Goal: Use online tool/utility: Utilize a website feature to perform a specific function

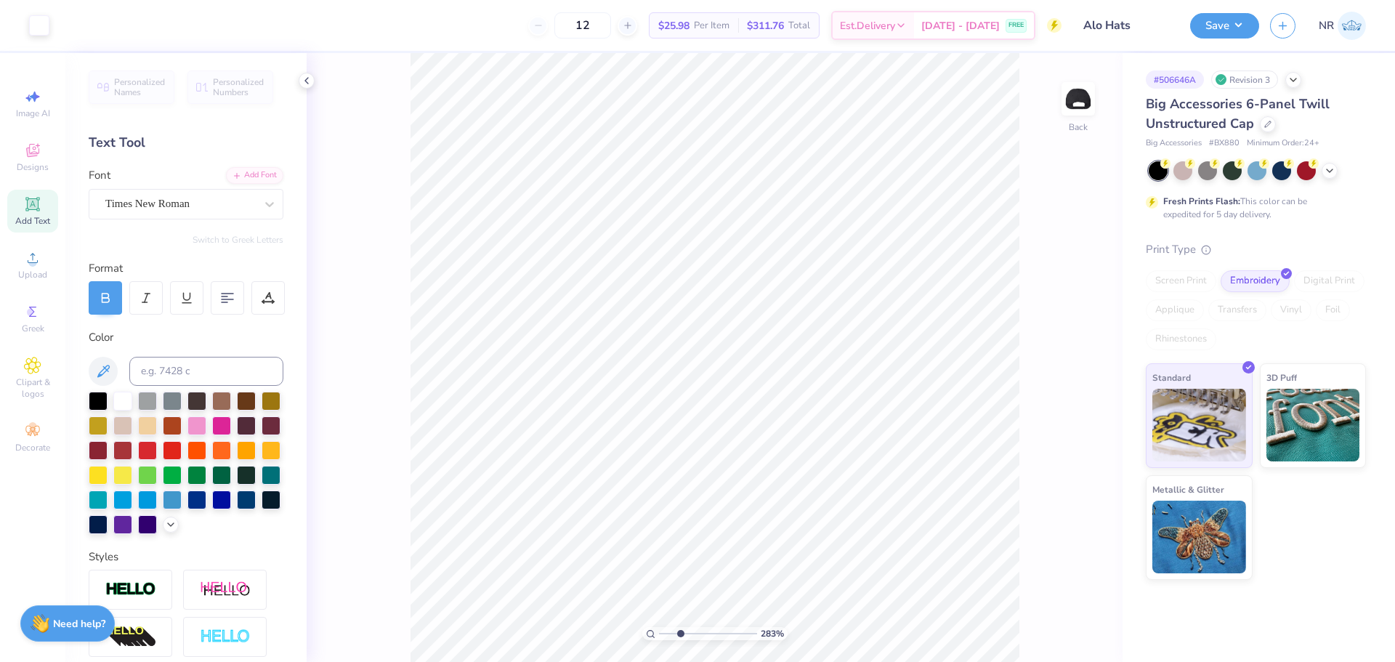
drag, startPoint x: 660, startPoint y: 636, endPoint x: 680, endPoint y: 628, distance: 20.9
type input "2.83"
click at [680, 628] on input "range" at bounding box center [708, 633] width 98 height 13
type input "1.27"
type input "0.72"
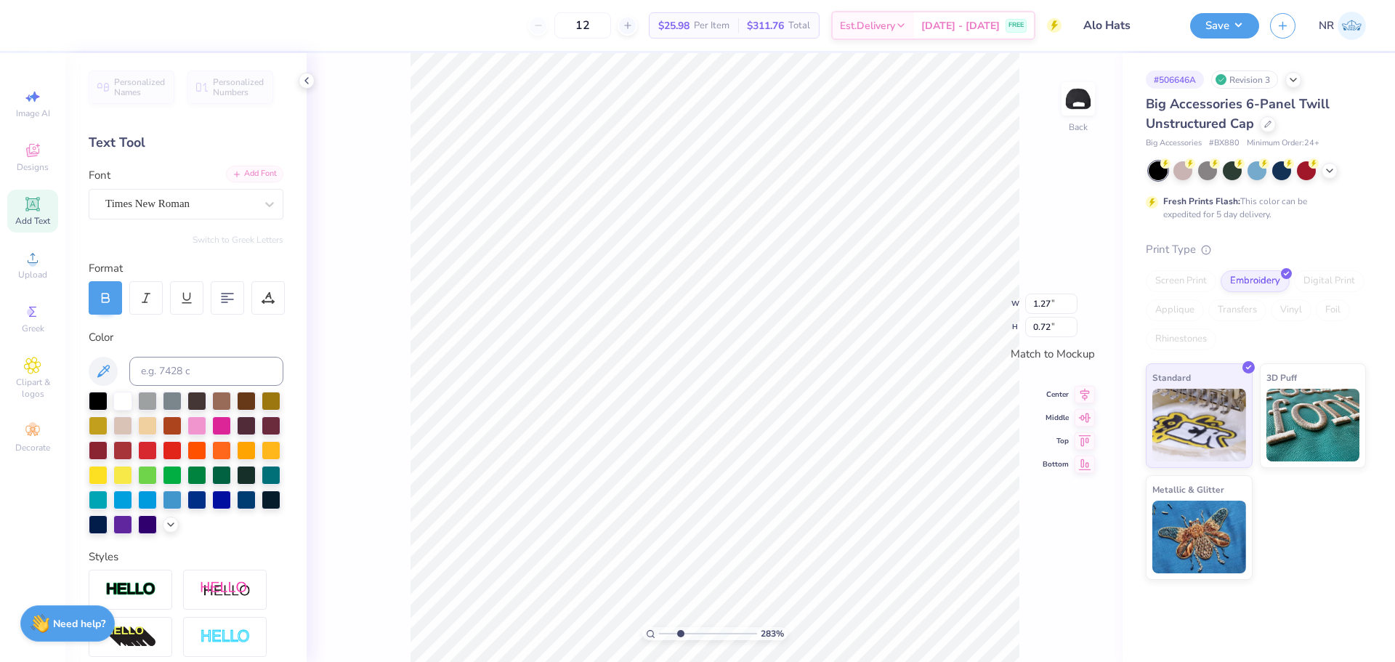
click at [237, 179] on div "Add Font" at bounding box center [254, 174] width 57 height 17
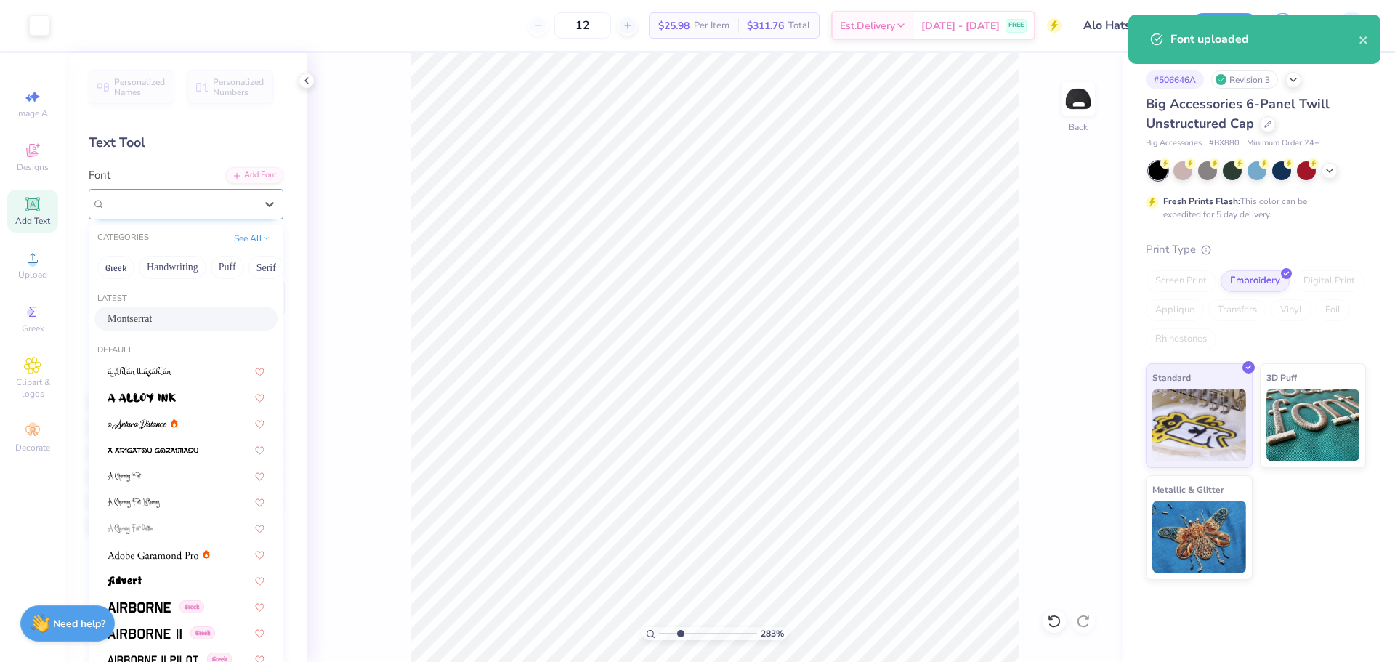
click at [195, 211] on div "Montserrat" at bounding box center [180, 204] width 153 height 23
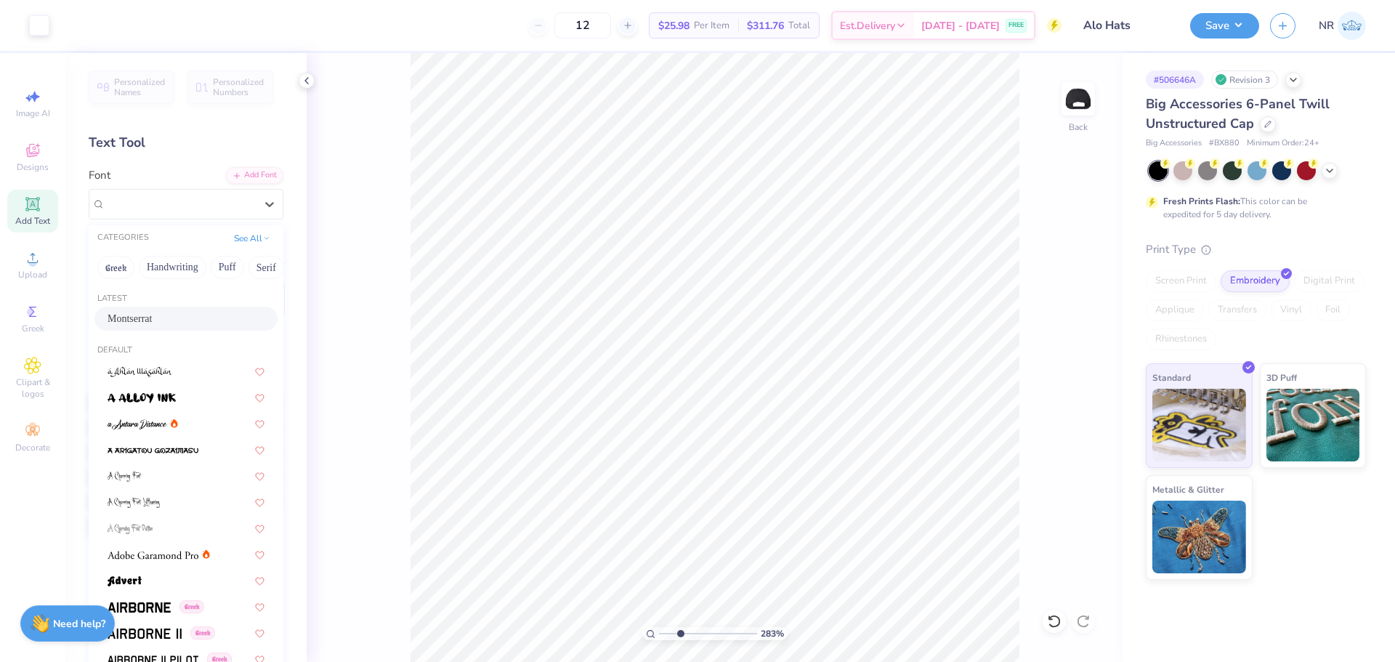
click at [201, 161] on div "Personalized Names Personalized Numbers Text Tool Add Font Font option Montserr…" at bounding box center [185, 357] width 241 height 609
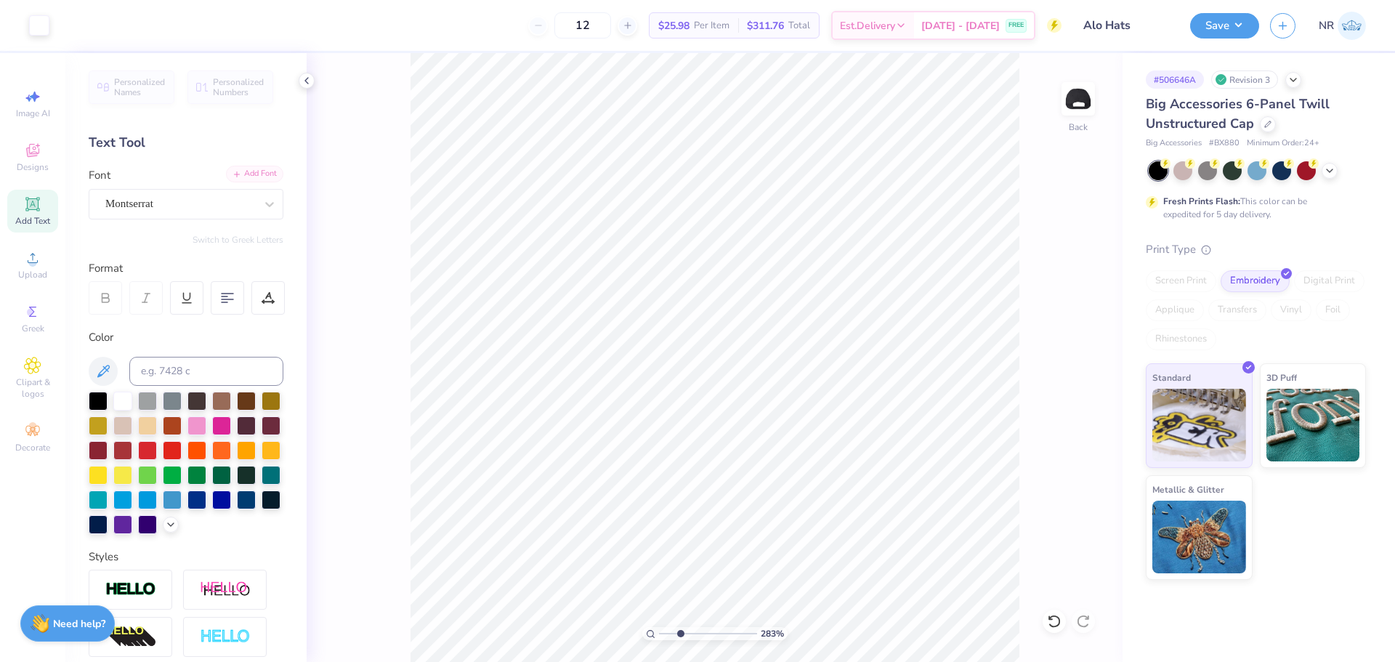
click at [235, 174] on line at bounding box center [237, 174] width 5 height 0
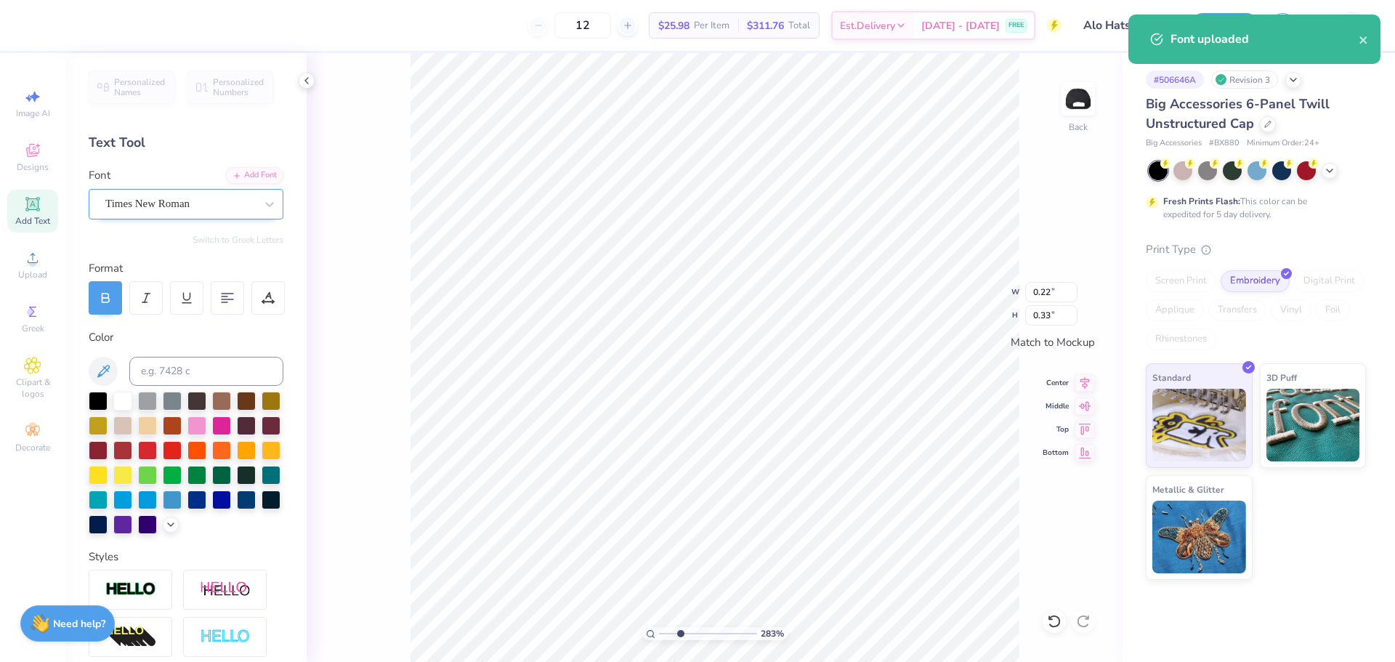
click at [243, 204] on div "Times New Roman" at bounding box center [180, 204] width 153 height 23
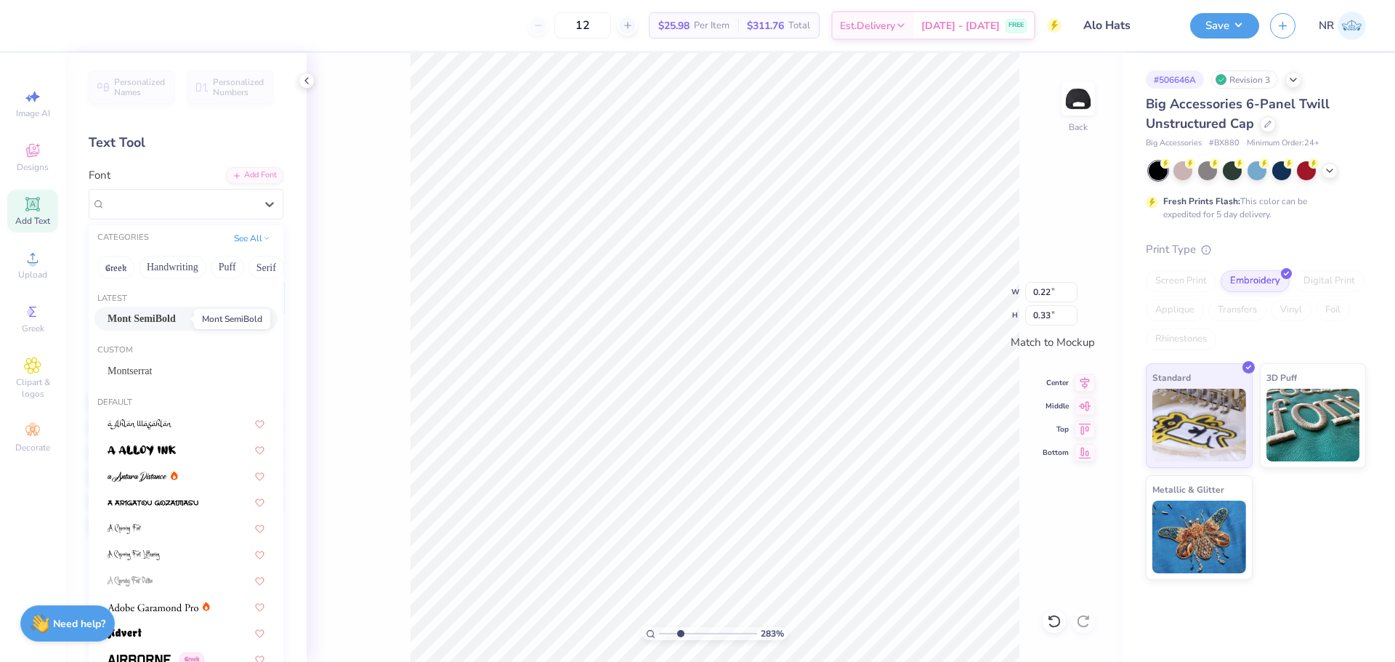
click at [176, 324] on span "Mont SemiBold" at bounding box center [142, 318] width 68 height 15
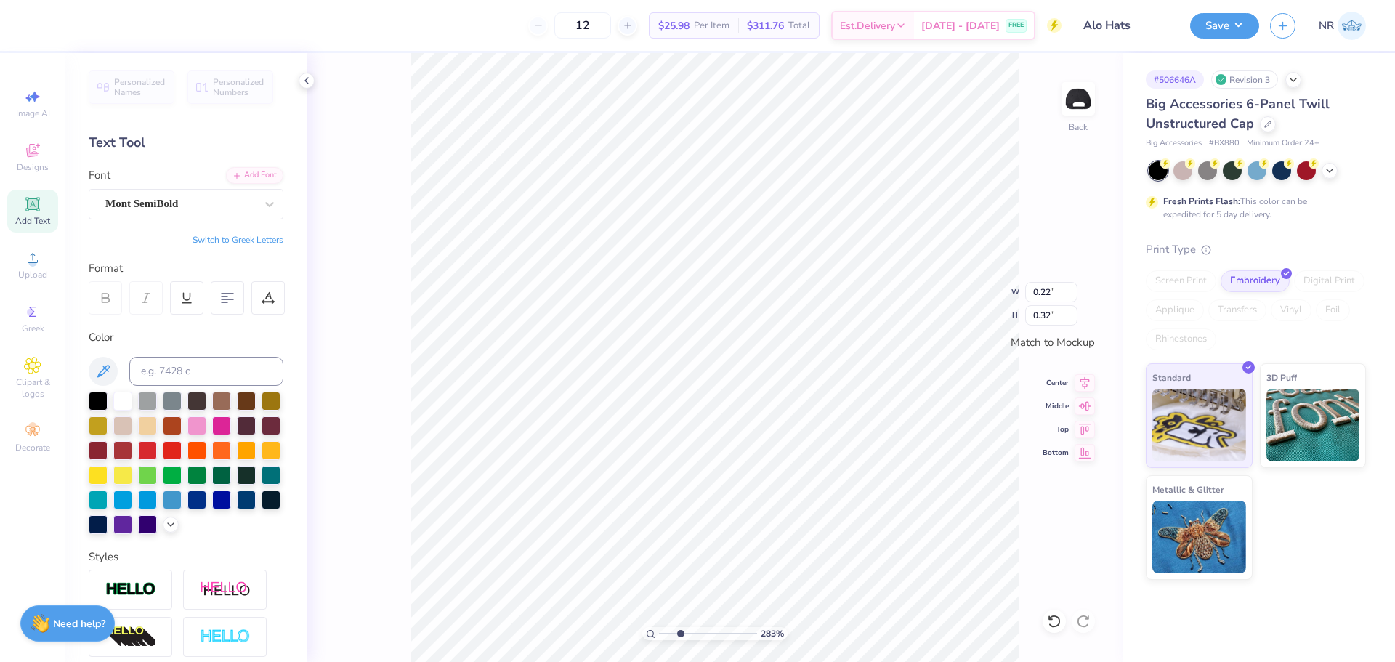
type input "0.32"
type input "1.60"
type input "0.77"
click at [679, 629] on input "range" at bounding box center [708, 633] width 98 height 13
drag, startPoint x: 680, startPoint y: 633, endPoint x: 642, endPoint y: 630, distance: 37.9
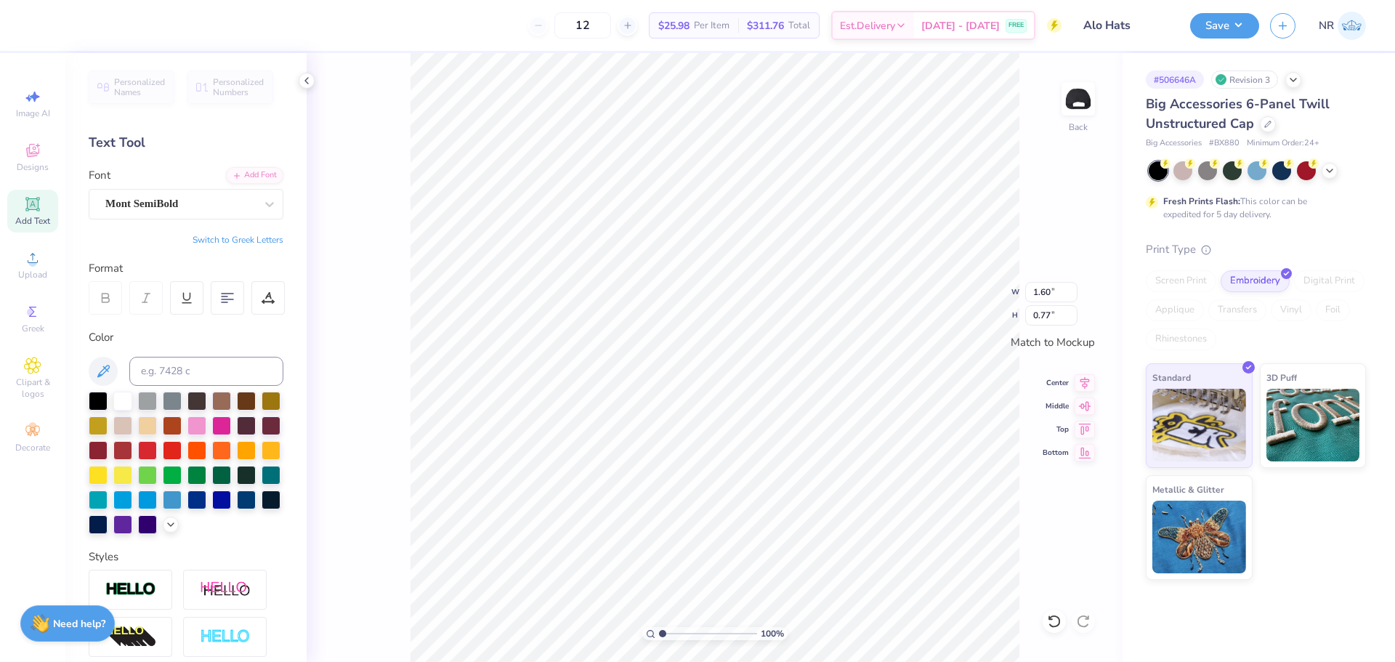
click at [659, 631] on input "range" at bounding box center [708, 633] width 98 height 13
click at [1083, 380] on icon at bounding box center [1085, 380] width 20 height 17
click at [1082, 379] on icon at bounding box center [1084, 381] width 9 height 12
drag, startPoint x: 662, startPoint y: 633, endPoint x: 671, endPoint y: 631, distance: 9.7
click at [671, 631] on input "range" at bounding box center [708, 633] width 98 height 13
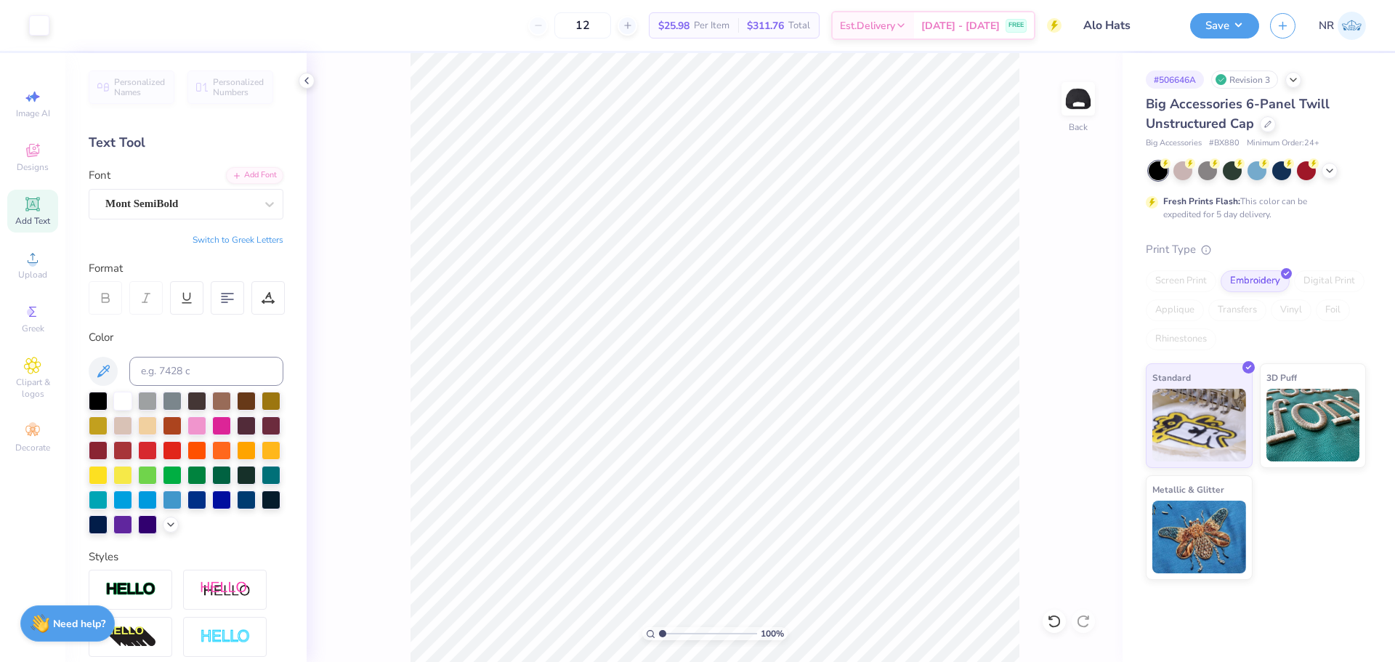
drag, startPoint x: 671, startPoint y: 634, endPoint x: 652, endPoint y: 628, distance: 20.0
click at [659, 628] on input "range" at bounding box center [708, 633] width 98 height 13
drag, startPoint x: 660, startPoint y: 631, endPoint x: 675, endPoint y: 632, distance: 14.5
type input "2.3"
click at [675, 632] on input "range" at bounding box center [708, 633] width 98 height 13
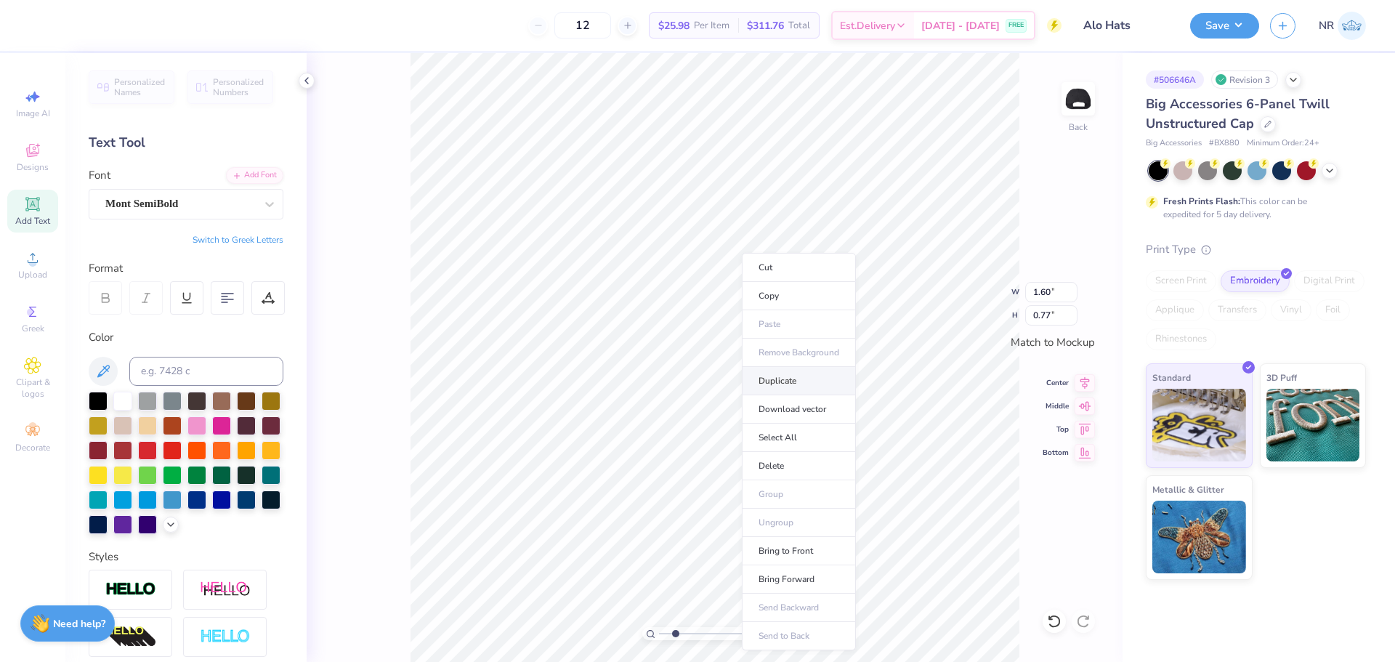
click at [782, 384] on li "Duplicate" at bounding box center [799, 381] width 114 height 28
type textarea "a"
click at [752, 389] on li "Duplicate" at bounding box center [745, 389] width 114 height 28
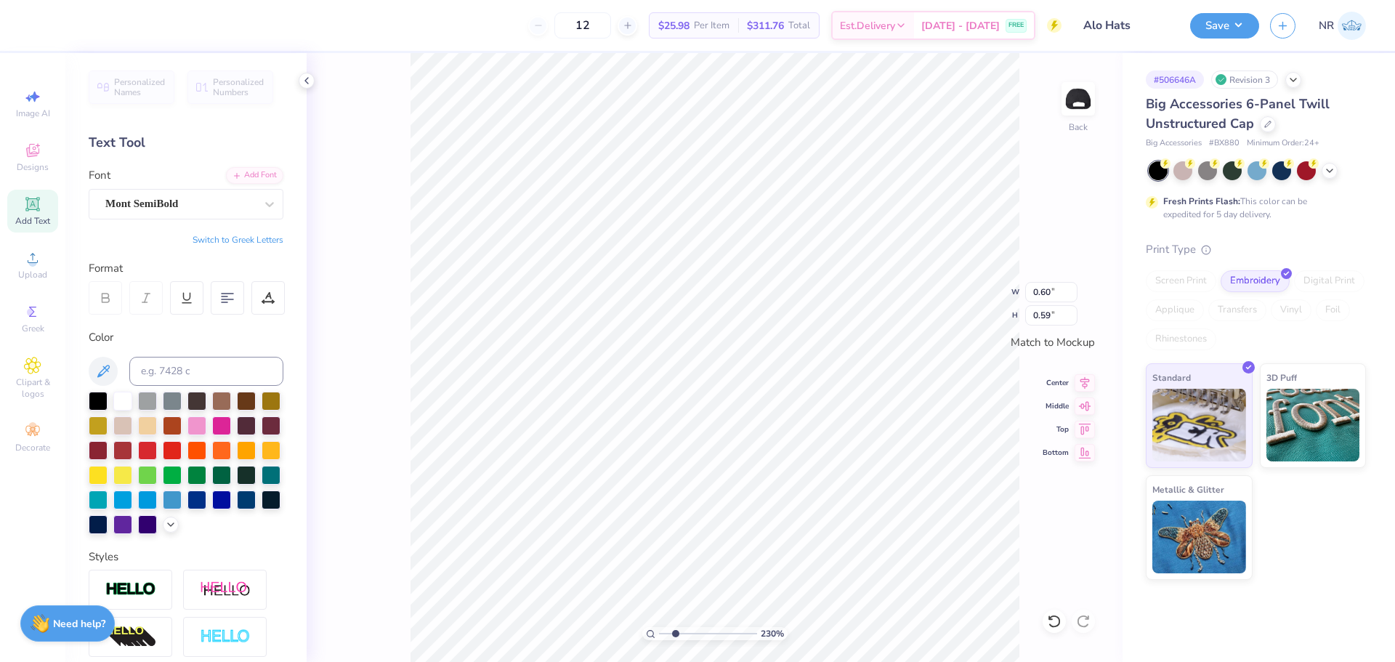
type textarea "o"
click at [908, 396] on li "Duplicate" at bounding box center [907, 389] width 114 height 28
type textarea "l"
drag, startPoint x: 676, startPoint y: 632, endPoint x: 696, endPoint y: 623, distance: 21.8
type input "4.46"
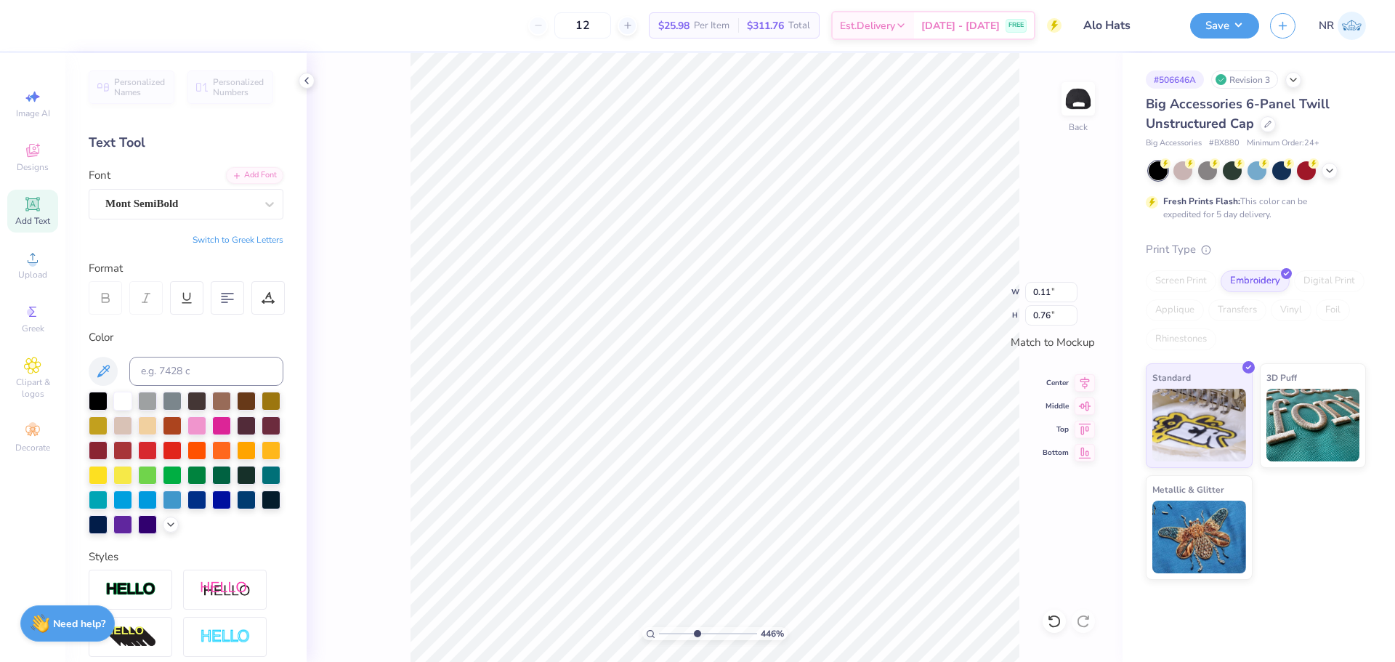
click at [696, 627] on input "range" at bounding box center [708, 633] width 98 height 13
type input "0.19"
type input "1.23"
type input "0.11"
type input "0.74"
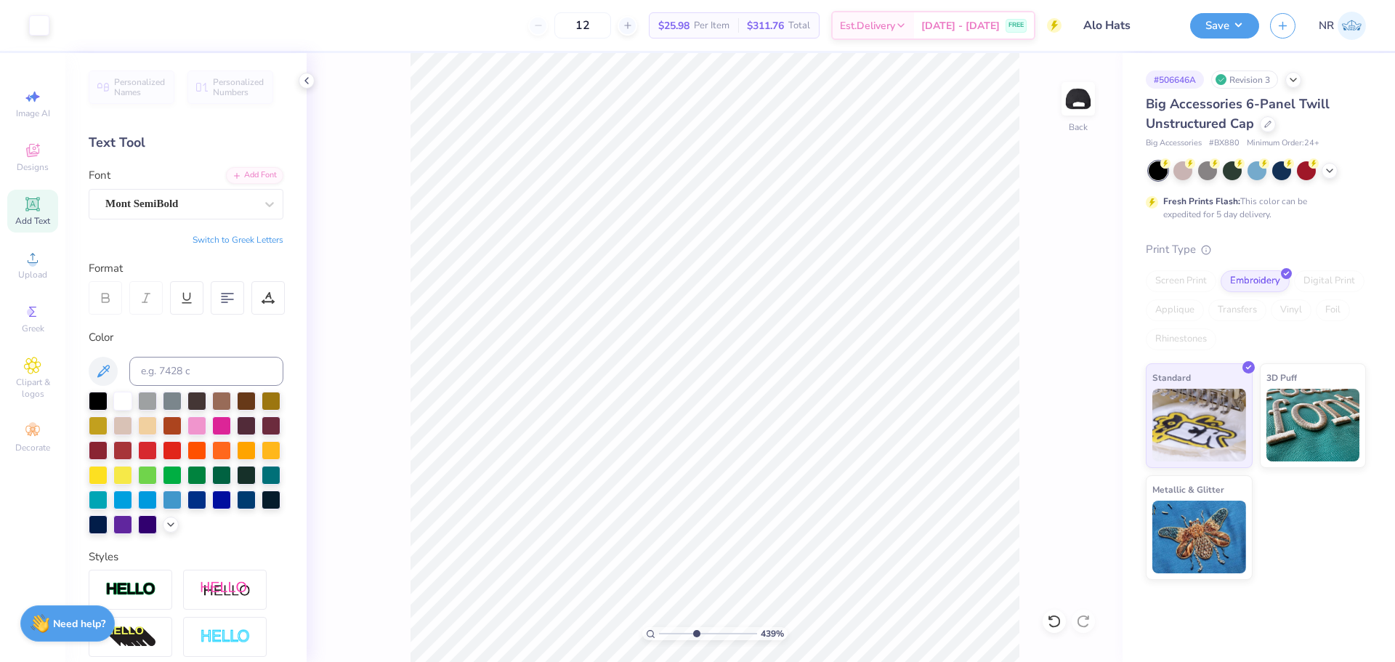
click at [695, 629] on input "range" at bounding box center [708, 633] width 98 height 13
drag, startPoint x: 695, startPoint y: 631, endPoint x: 678, endPoint y: 628, distance: 17.7
click at [678, 628] on input "range" at bounding box center [708, 633] width 98 height 13
drag, startPoint x: 676, startPoint y: 634, endPoint x: 663, endPoint y: 633, distance: 13.9
type input "1.04"
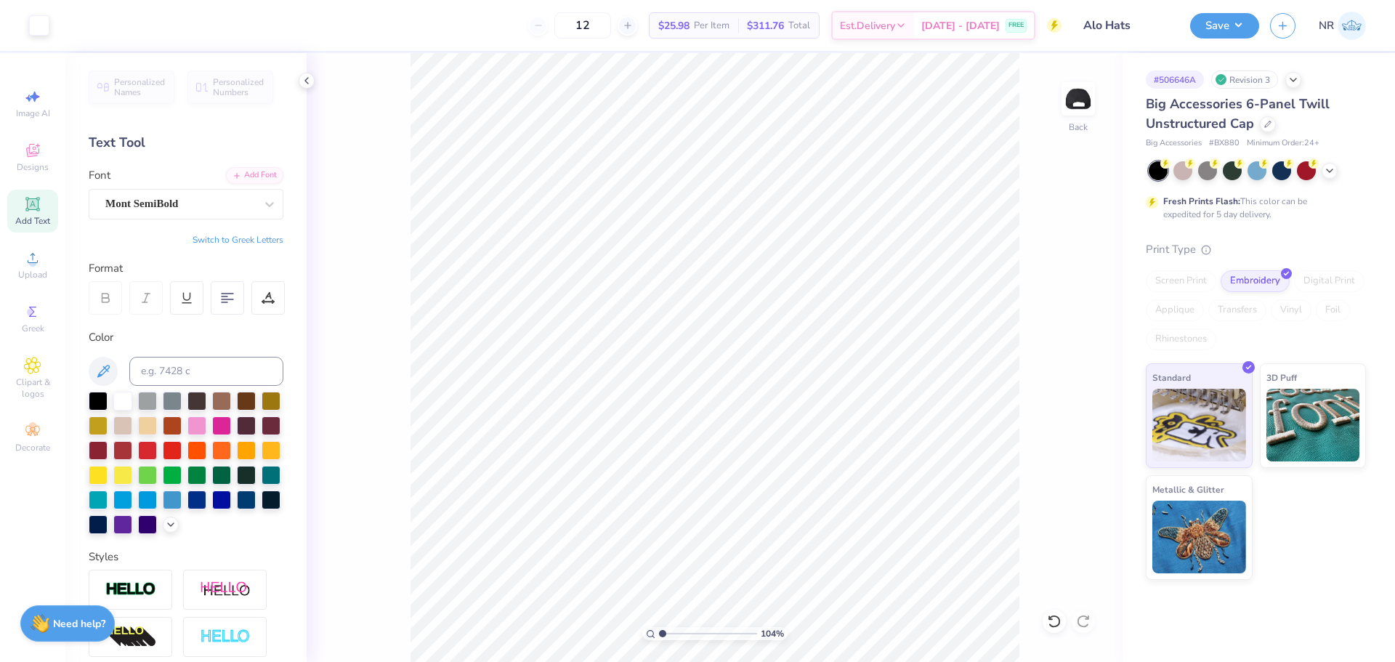
click at [663, 633] on input "range" at bounding box center [708, 633] width 98 height 13
click at [34, 252] on icon at bounding box center [32, 257] width 17 height 17
click at [884, 499] on li "Group" at bounding box center [896, 502] width 114 height 28
click at [1044, 291] on input "4.47" at bounding box center [1051, 292] width 52 height 20
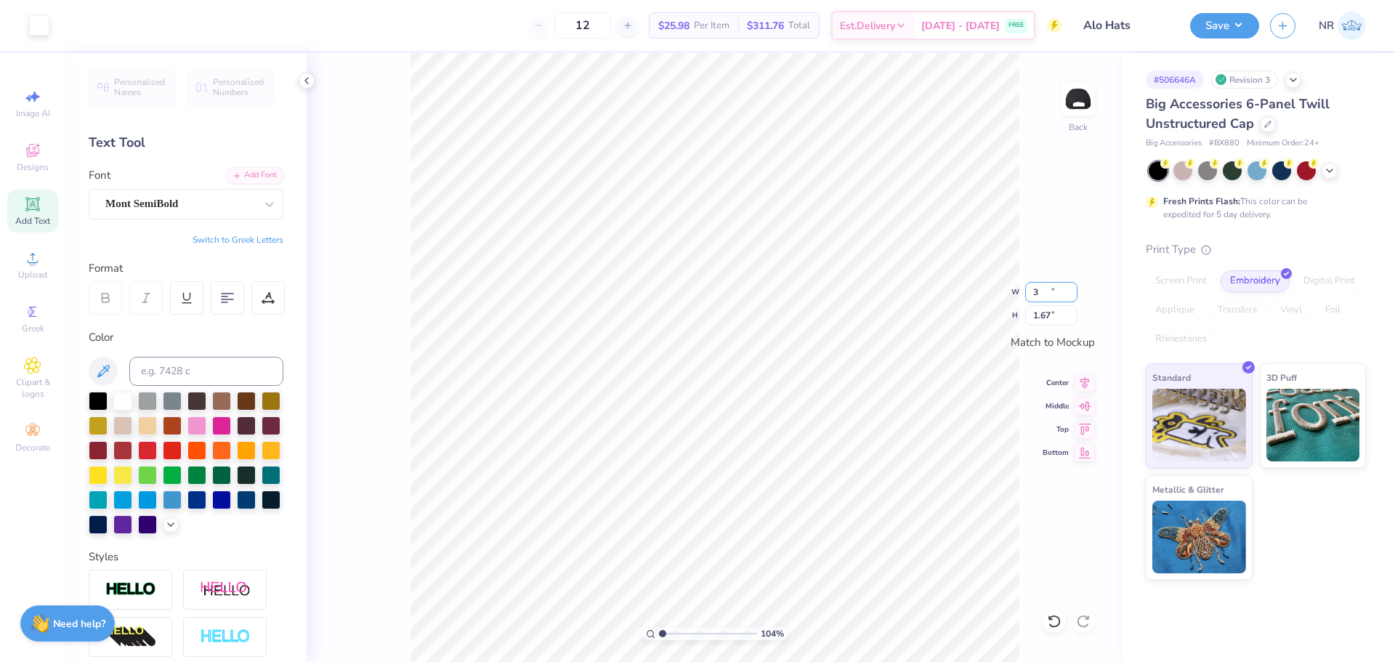
type input "3.00"
type input "1.67"
click at [1041, 294] on input "3.00" at bounding box center [1051, 292] width 52 height 20
type input "1.00"
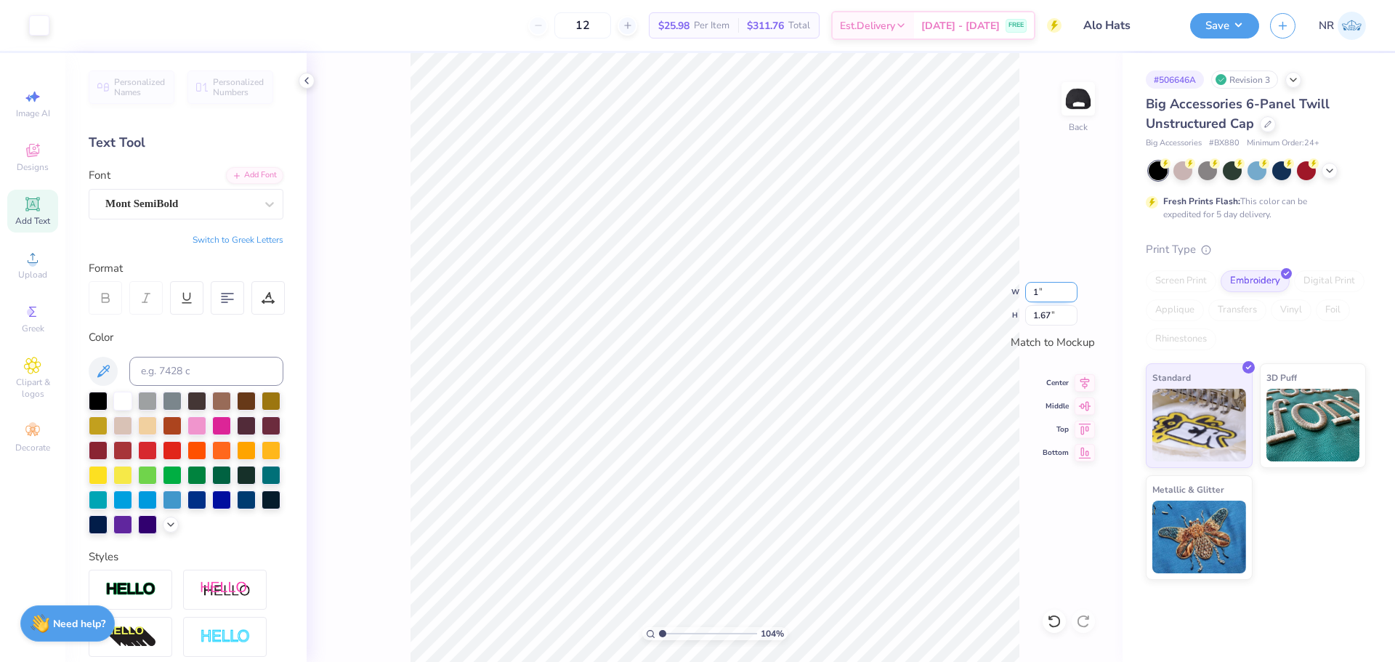
type input "0.56"
type input "0.60"
type input "0.59"
type input "1.83"
type input "1.02"
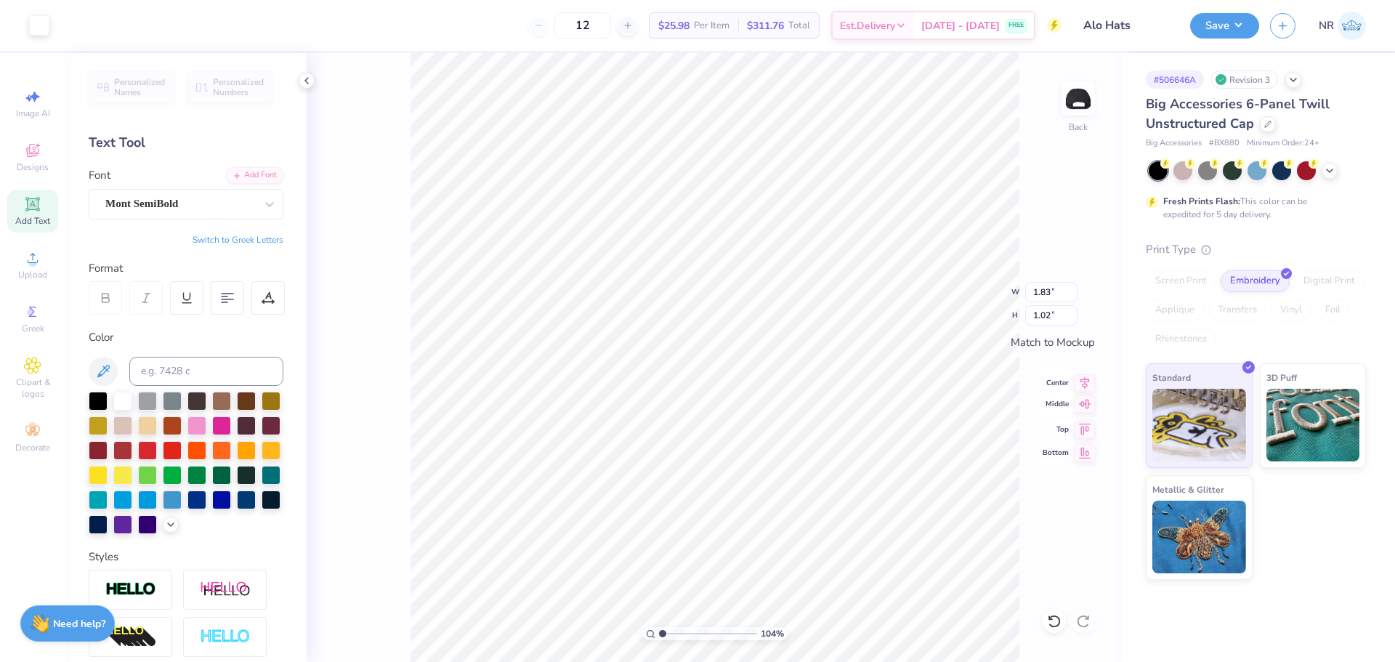
click at [1089, 402] on icon at bounding box center [1085, 403] width 20 height 17
click at [1044, 291] on input "1.83" at bounding box center [1051, 292] width 52 height 20
click at [1084, 384] on icon at bounding box center [1084, 381] width 9 height 12
click at [1087, 379] on icon at bounding box center [1085, 380] width 20 height 17
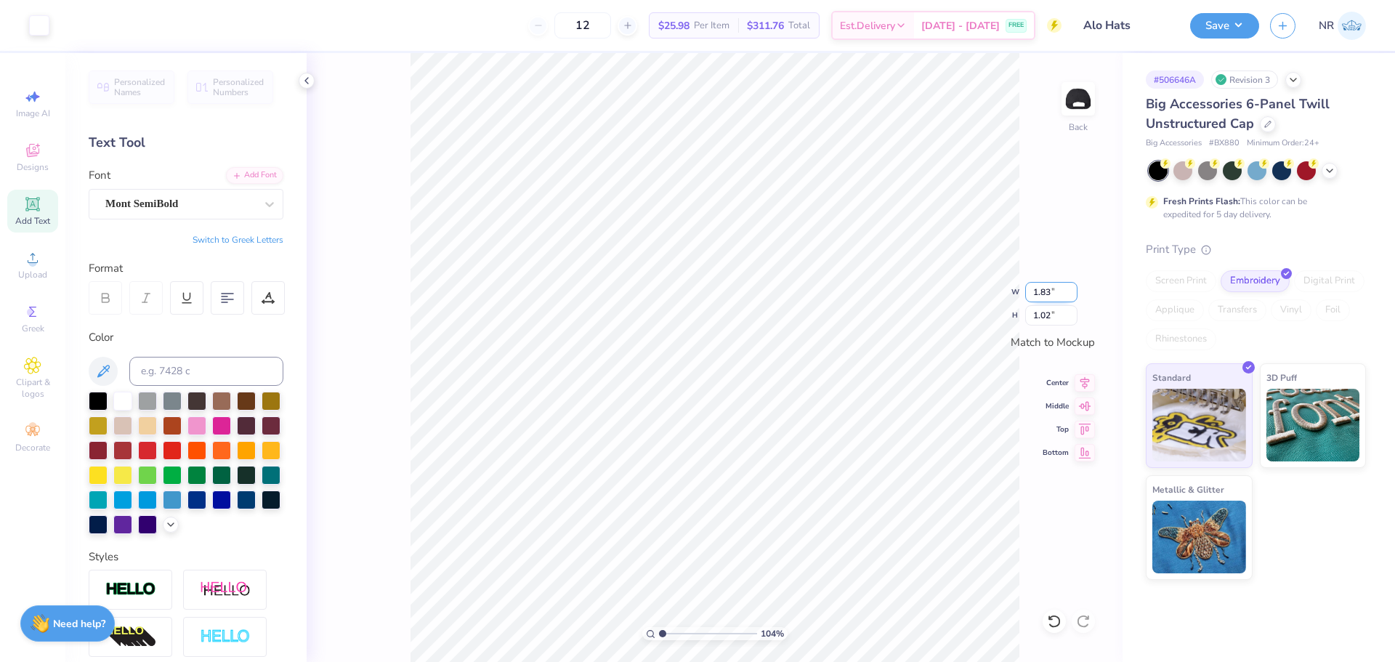
click at [1041, 295] on input "1.83" at bounding box center [1051, 292] width 52 height 20
type input "3.00"
type input "1.67"
click at [1042, 294] on input "3.00" at bounding box center [1051, 292] width 52 height 20
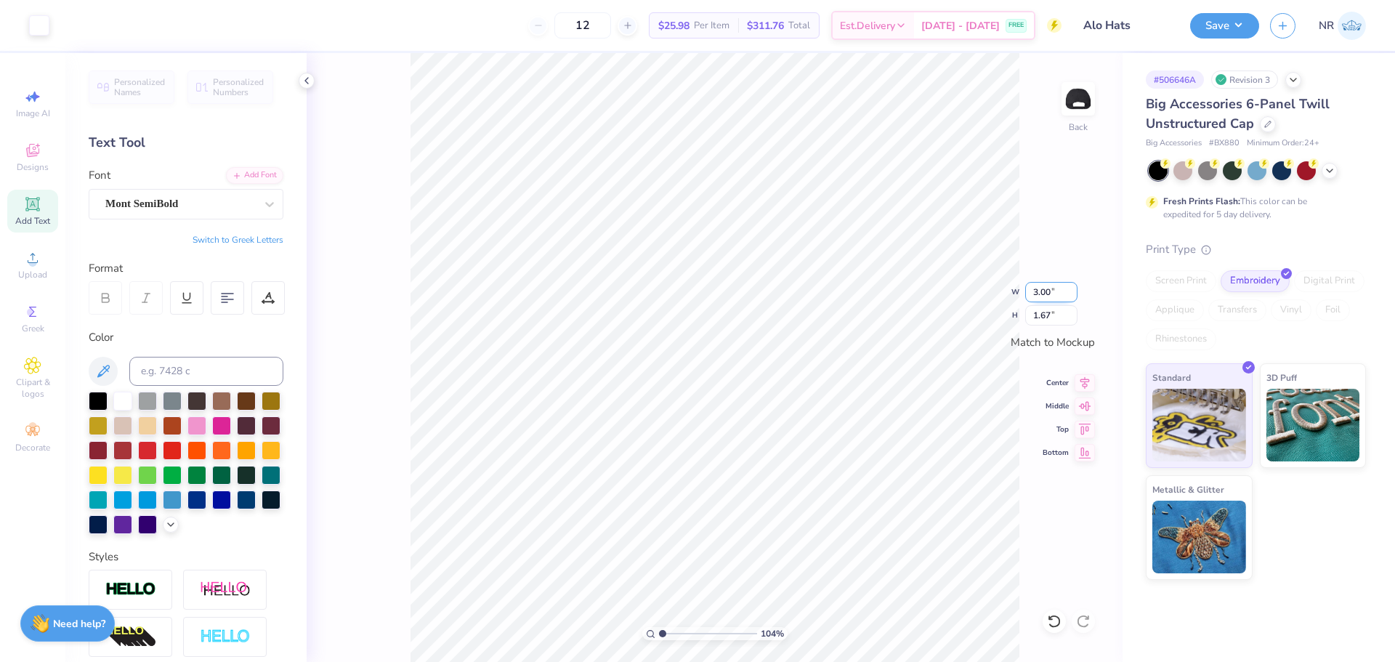
click at [1042, 294] on input "3.00" at bounding box center [1051, 292] width 52 height 20
type input "2.00"
type input "1.11"
click at [1082, 387] on icon at bounding box center [1085, 380] width 20 height 17
click at [673, 633] on input "range" at bounding box center [708, 633] width 98 height 13
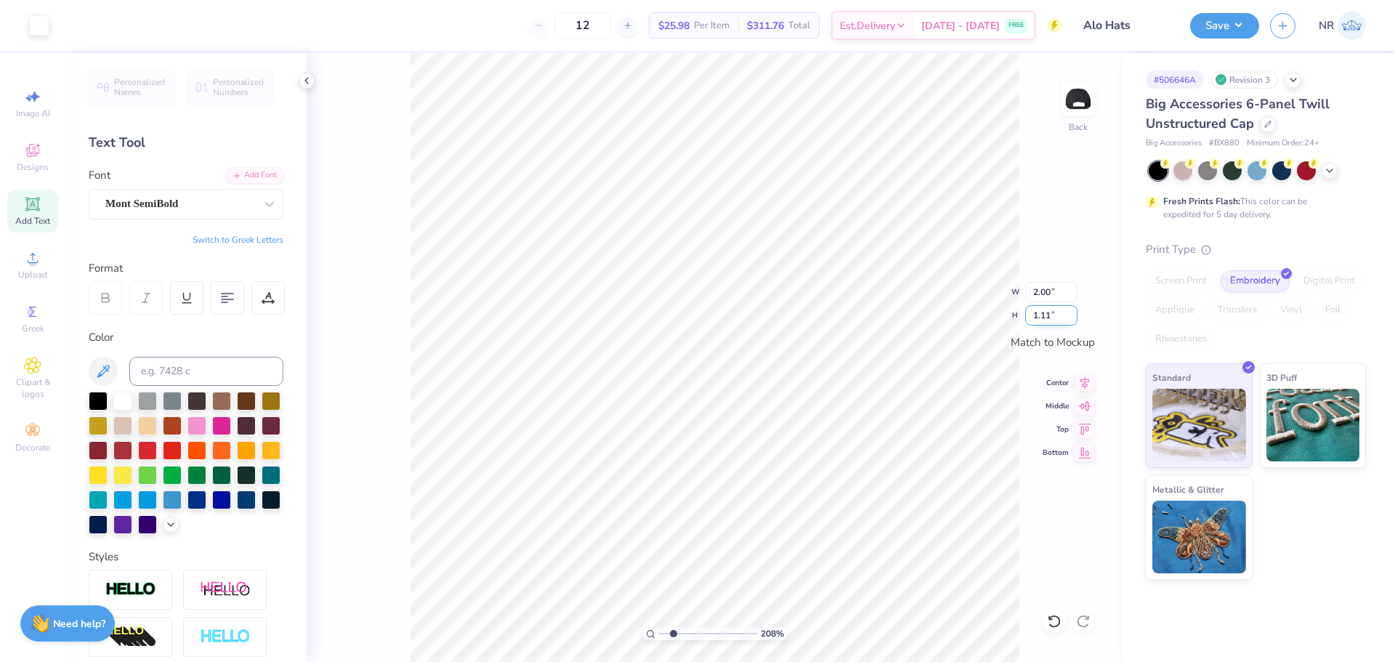
click at [1040, 317] on input "1.11" at bounding box center [1051, 315] width 52 height 20
drag, startPoint x: 672, startPoint y: 632, endPoint x: 650, endPoint y: 623, distance: 24.2
click at [659, 627] on input "range" at bounding box center [708, 633] width 98 height 13
type input "1"
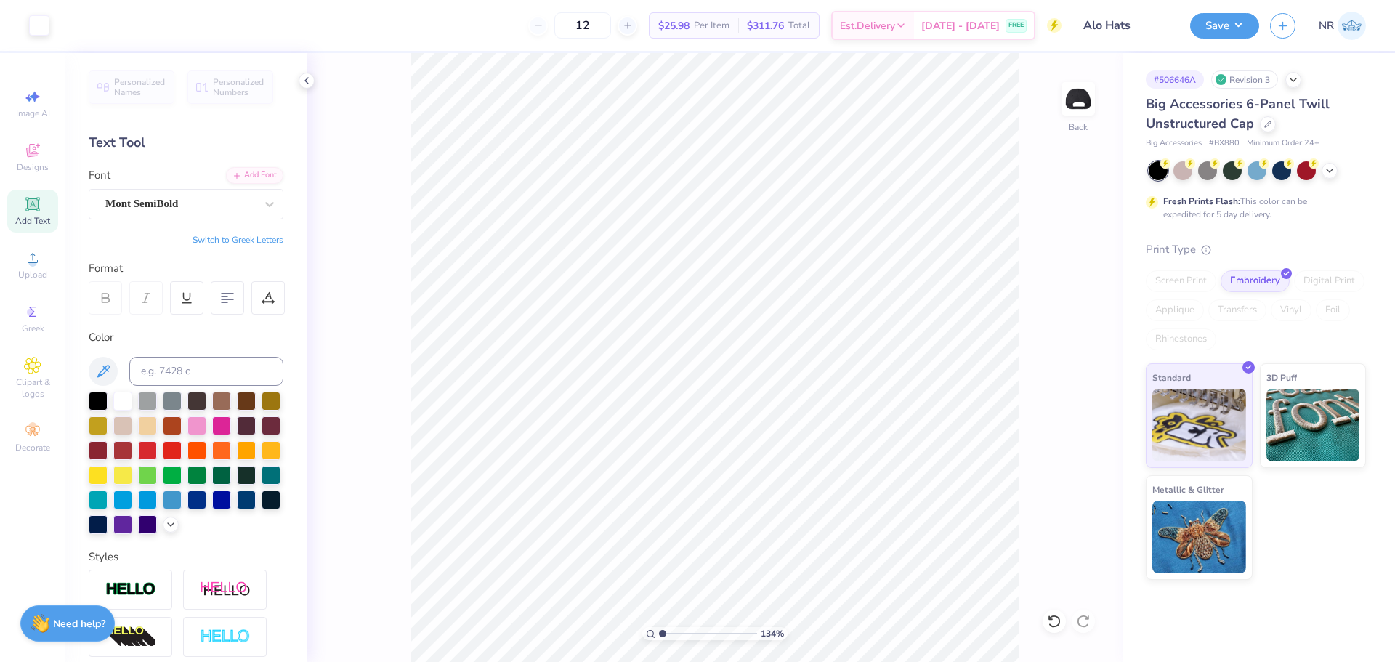
drag, startPoint x: 666, startPoint y: 632, endPoint x: 655, endPoint y: 631, distance: 11.7
click at [659, 631] on input "range" at bounding box center [708, 633] width 98 height 13
click at [1055, 618] on icon at bounding box center [1054, 621] width 15 height 15
click at [1053, 615] on icon at bounding box center [1054, 621] width 12 height 13
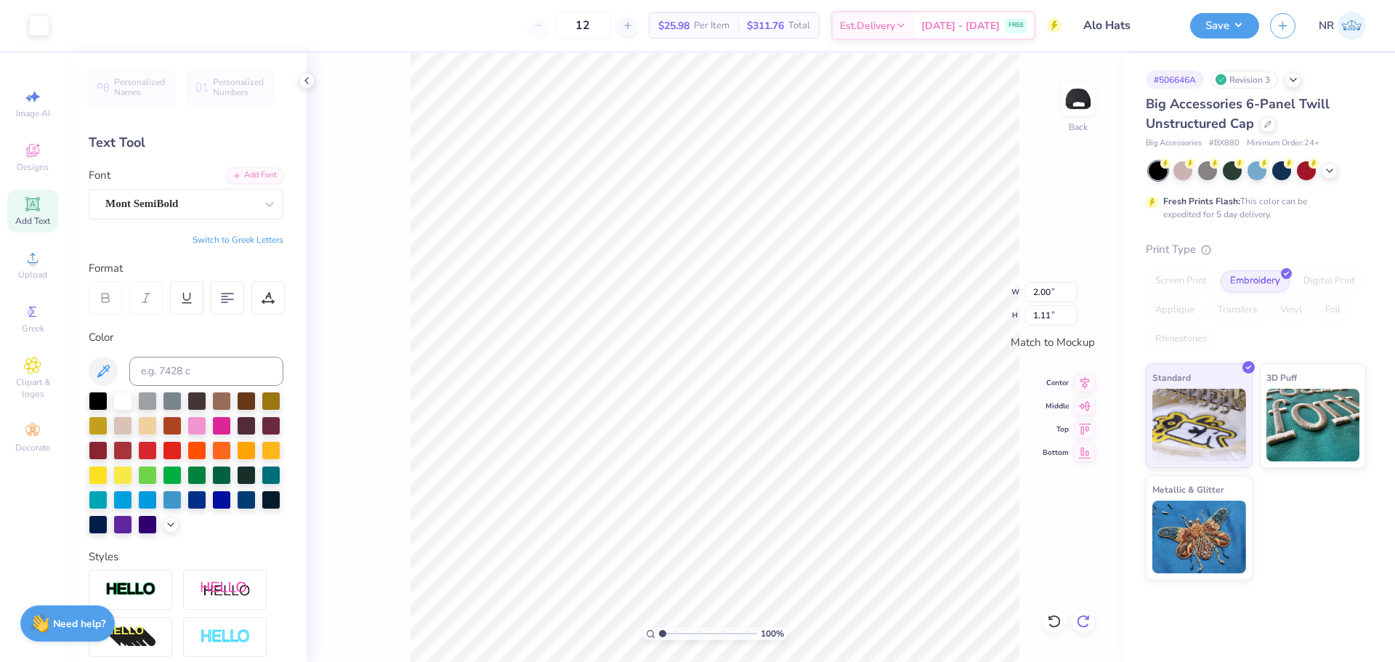
click at [1083, 619] on icon at bounding box center [1083, 621] width 15 height 15
